Goal: Complete application form: Complete application form

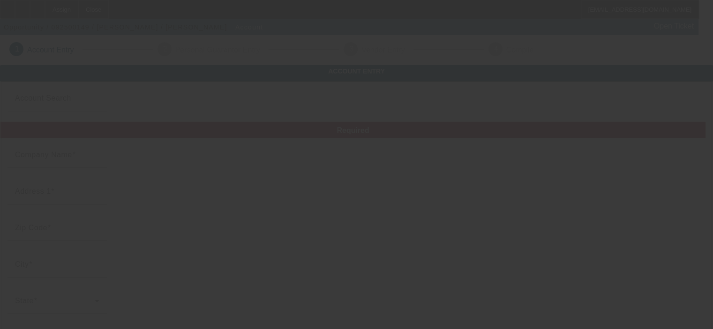
type input "[PERSON_NAME]"
type input "[STREET_ADDRESS]"
type input "46219"
type input "[GEOGRAPHIC_DATA]"
type input "[PHONE_NUMBER]"
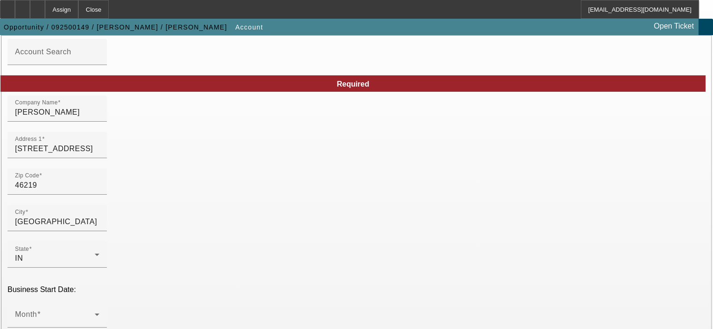
scroll to position [47, 0]
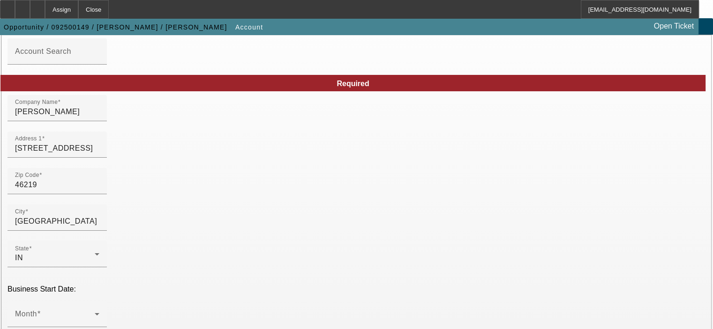
checkbox input "true"
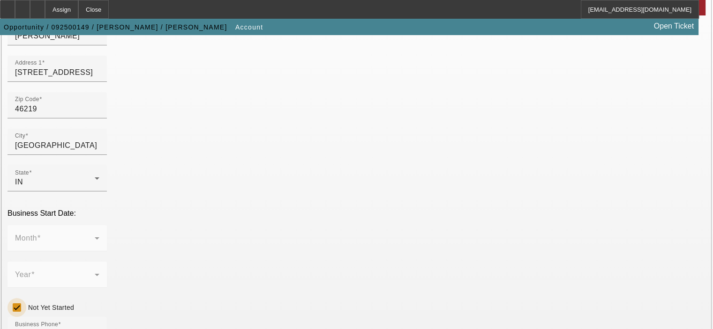
scroll to position [141, 0]
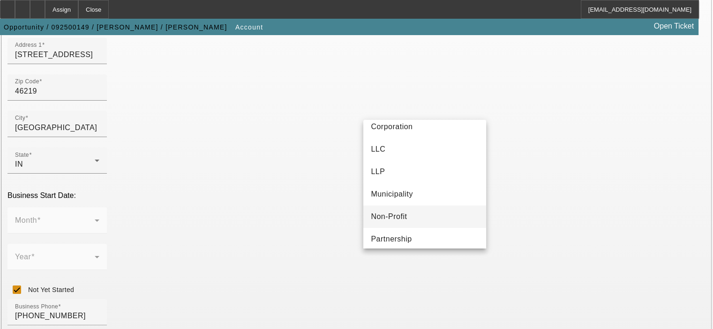
scroll to position [47, 0]
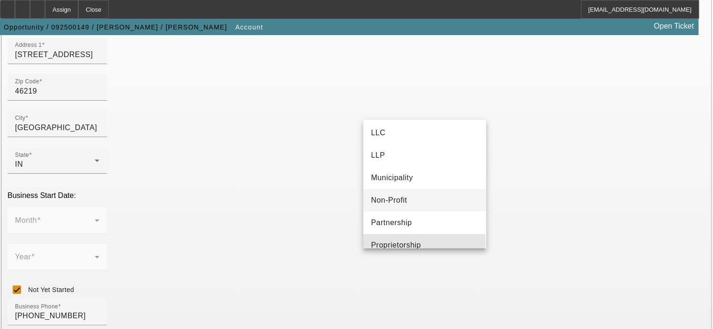
click at [424, 242] on mat-option "Proprietorship" at bounding box center [424, 245] width 123 height 22
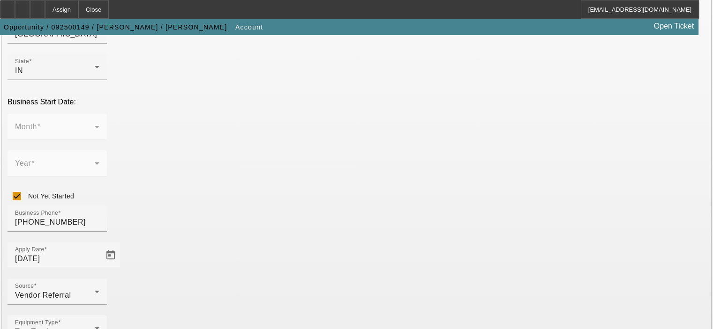
scroll to position [259, 0]
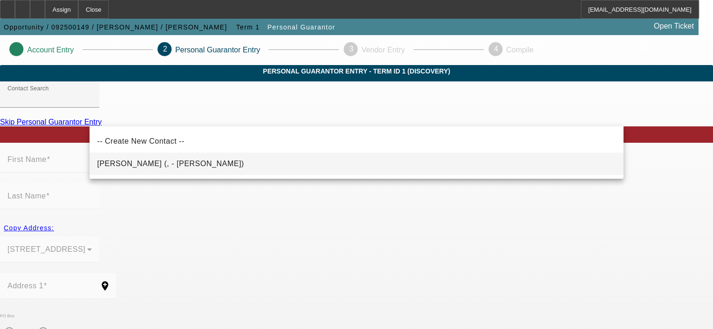
click at [240, 165] on mat-option "[PERSON_NAME] (, - [PERSON_NAME])" at bounding box center [355, 164] width 533 height 22
type input "[PERSON_NAME] (, - [PERSON_NAME])"
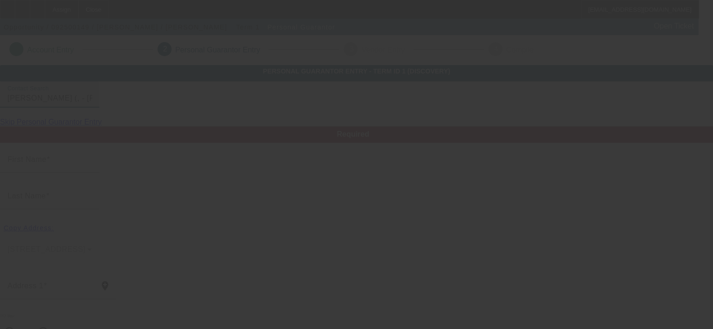
type input "[PERSON_NAME]"
radio input "true"
type input "[PHONE_NUMBER]"
type input "[EMAIL_ADDRESS][DOMAIN_NAME]"
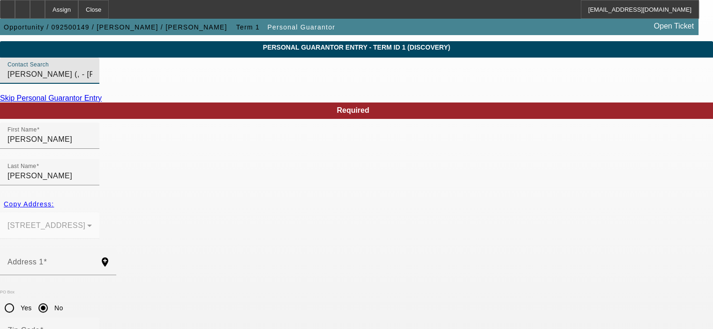
scroll to position [47, 0]
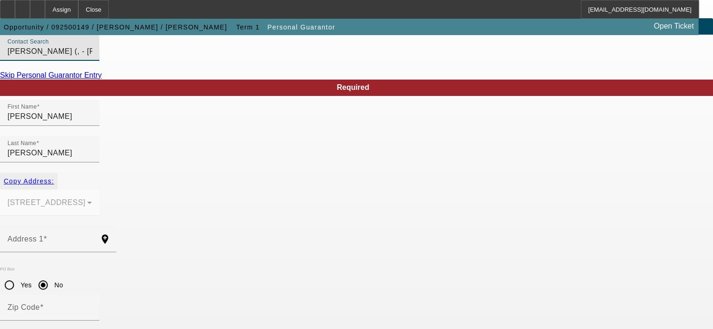
click at [54, 178] on span "Copy Address:" at bounding box center [29, 181] width 50 height 7
type input "[STREET_ADDRESS]"
radio input "false"
type input "46219"
type input "[GEOGRAPHIC_DATA]"
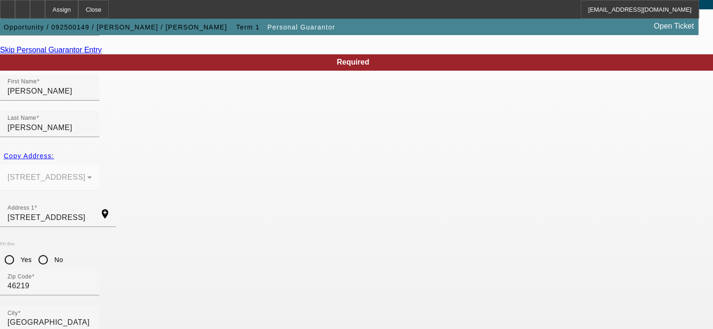
scroll to position [94, 0]
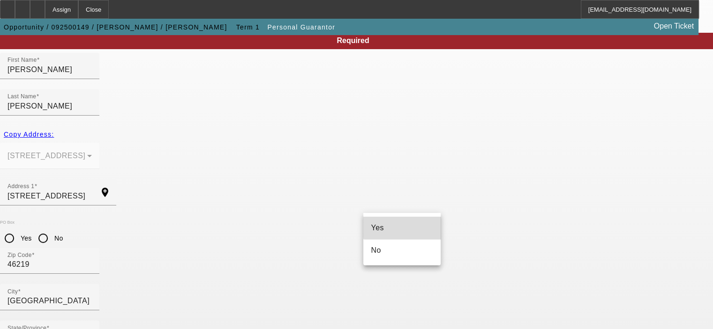
click at [408, 223] on mat-option "Yes" at bounding box center [401, 228] width 77 height 22
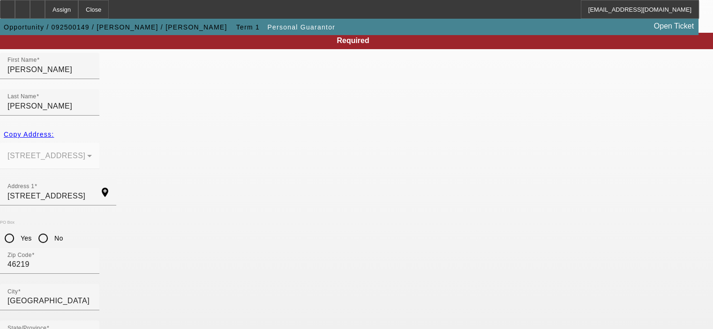
type input "$0.00"
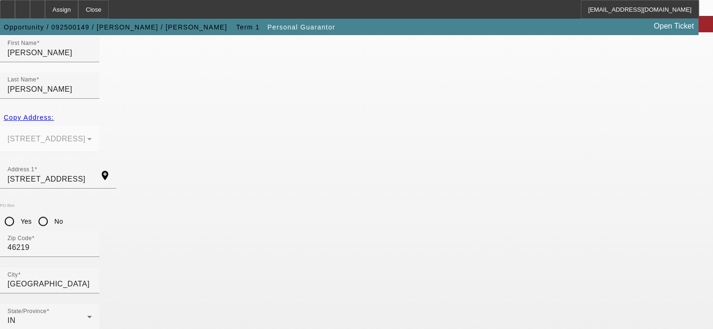
scroll to position [126, 0]
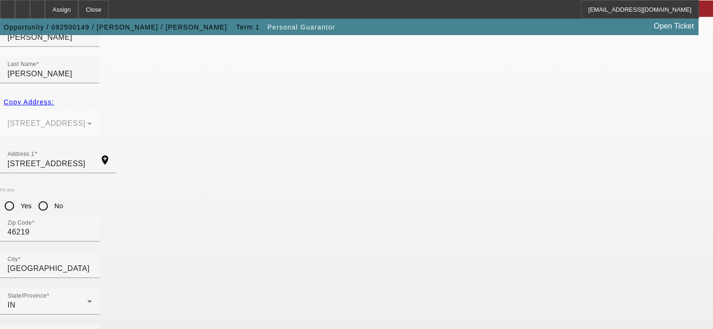
type input "779-98-1562"
type input "100"
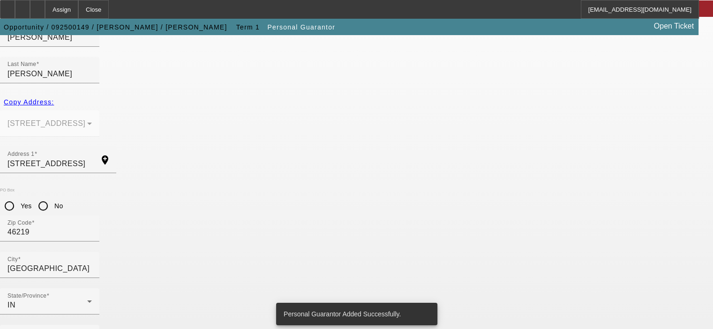
scroll to position [0, 0]
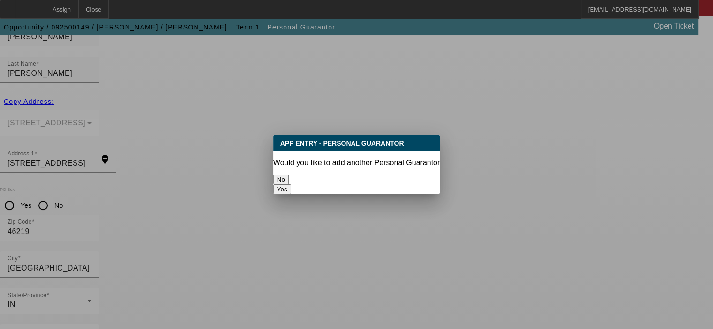
click at [291, 185] on button "Yes" at bounding box center [282, 190] width 18 height 10
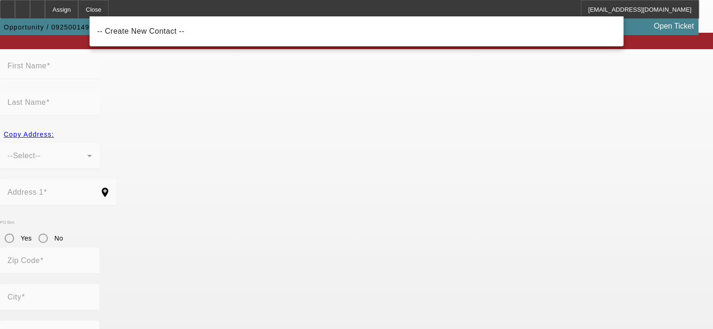
scroll to position [126, 0]
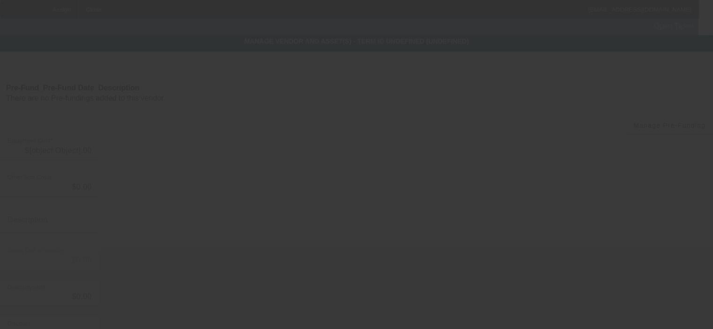
click at [584, 86] on div at bounding box center [356, 164] width 713 height 329
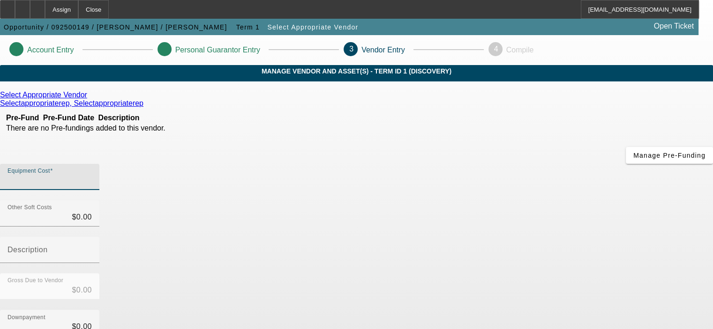
click at [92, 175] on input "Equipment Cost" at bounding box center [49, 180] width 84 height 11
type input "7"
type input "$7.00"
type input "74"
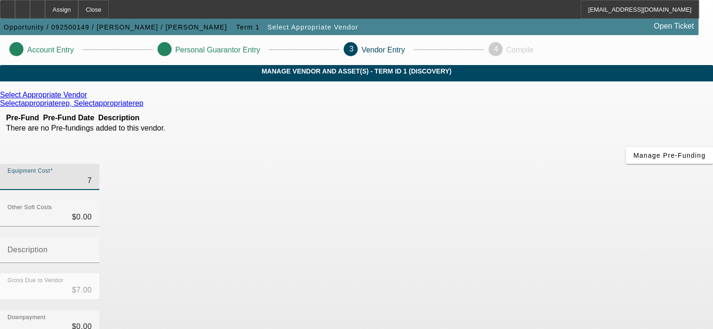
type input "$74.00"
type input "740"
type input "$740.00"
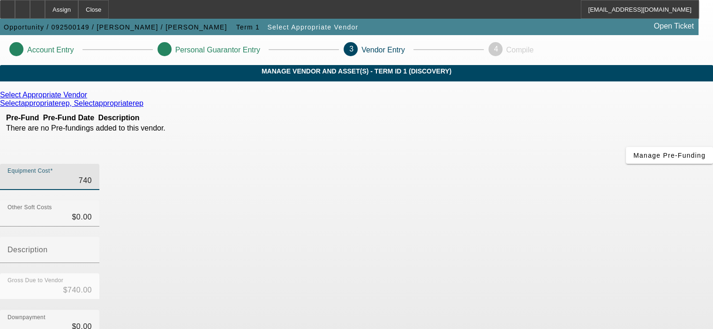
type input "7400"
type input "$7,400.00"
type input "74000"
type input "$74,000.00"
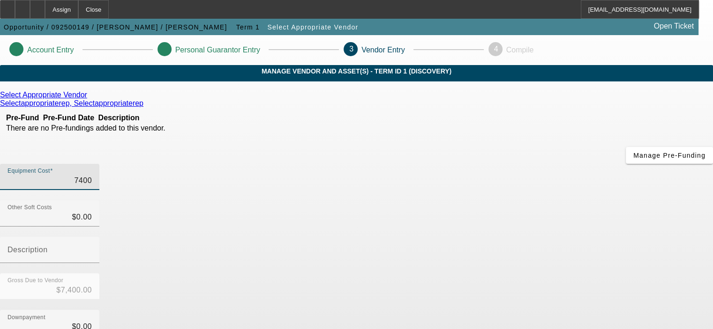
type input "$74,000.00"
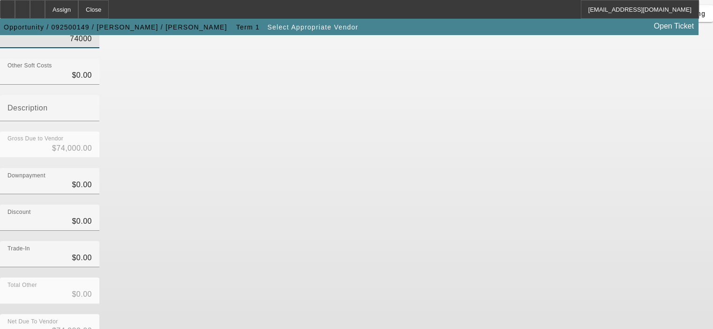
scroll to position [142, 0]
type input "$74,000.00"
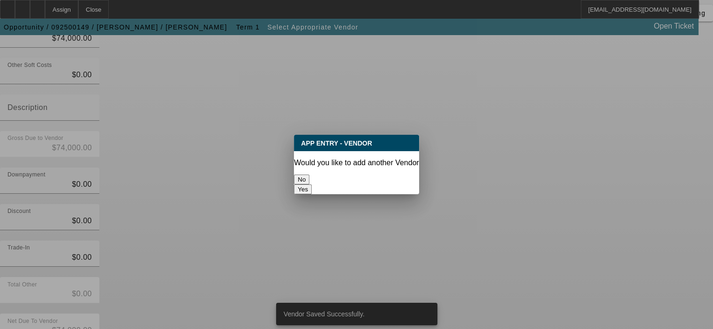
scroll to position [0, 0]
click at [309, 175] on button "No" at bounding box center [301, 180] width 15 height 10
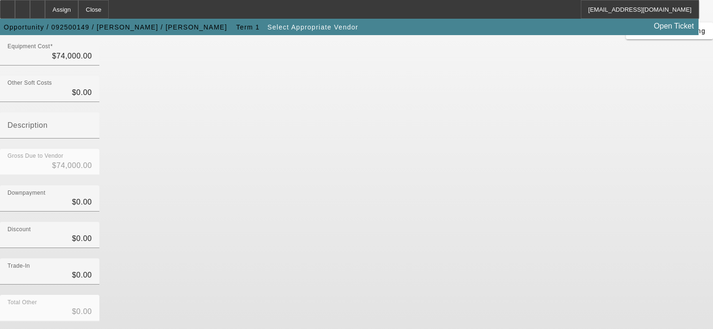
scroll to position [142, 0]
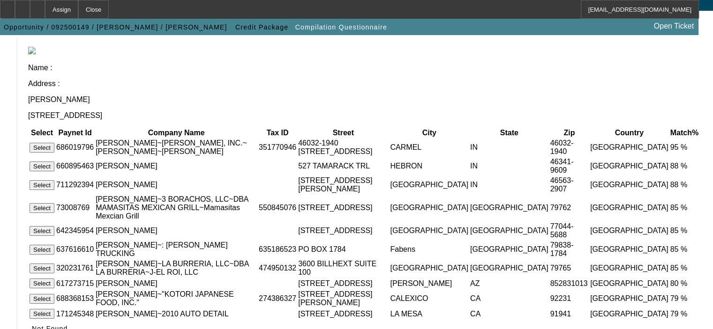
scroll to position [94, 0]
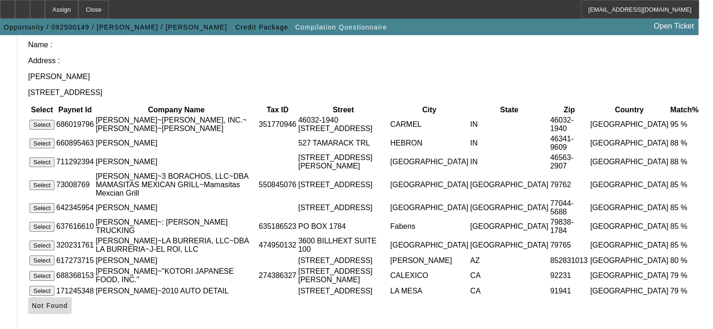
click at [68, 302] on span "Not Found" at bounding box center [50, 305] width 36 height 7
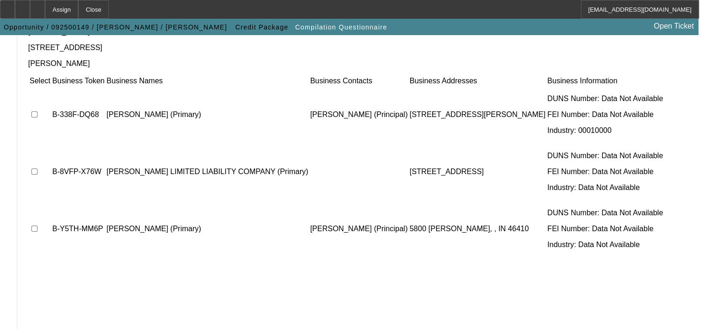
scroll to position [189, 0]
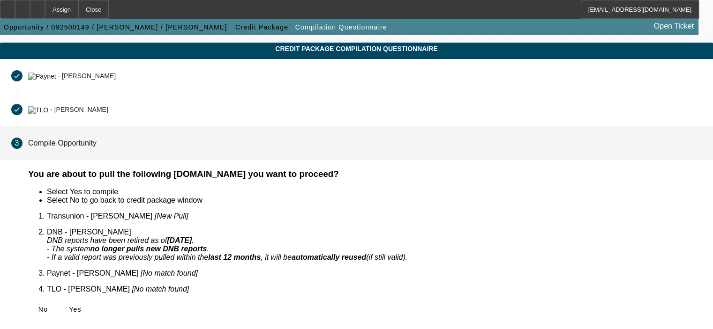
scroll to position [9, 0]
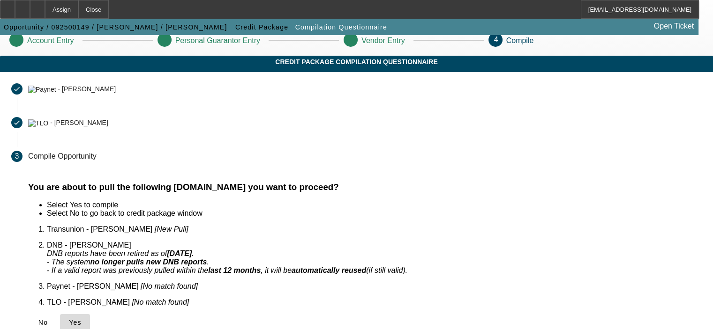
click at [82, 319] on span "Yes" at bounding box center [75, 322] width 13 height 7
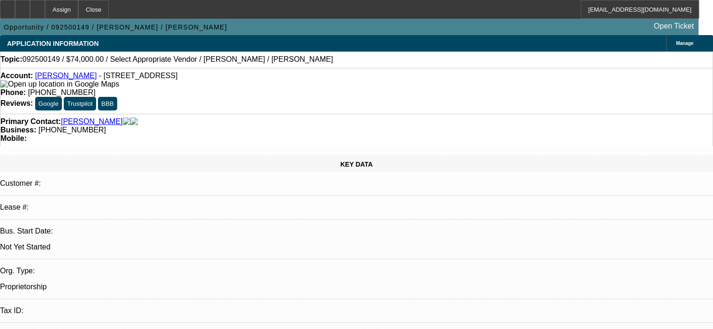
select select "0"
select select "2"
select select "0.1"
select select "4"
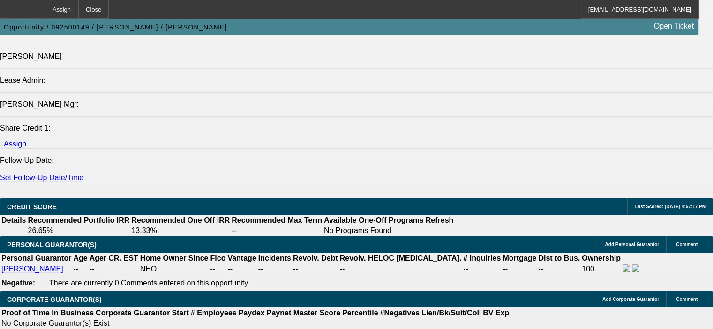
scroll to position [1171, 0]
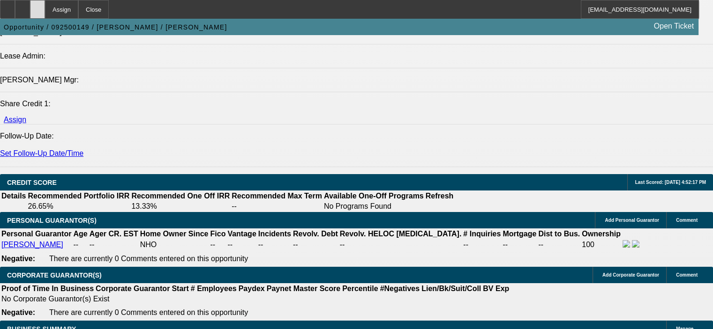
click at [45, 10] on div at bounding box center [37, 9] width 15 height 19
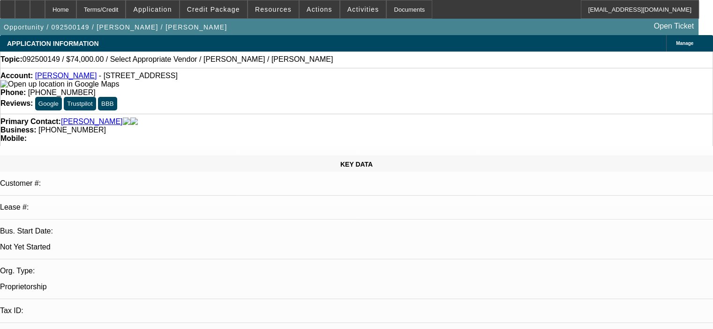
select select "0"
select select "2"
select select "0.1"
select select "4"
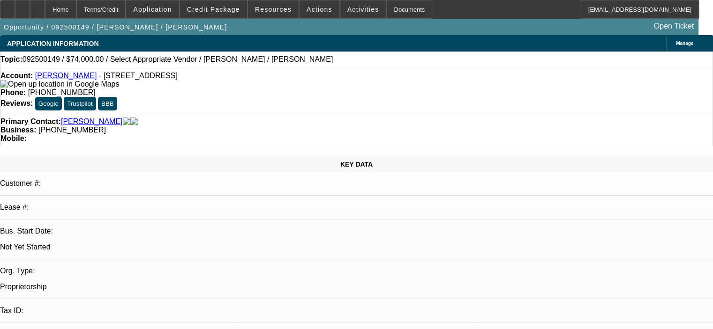
click at [30, 11] on div at bounding box center [22, 9] width 15 height 19
click at [45, 7] on div at bounding box center [37, 9] width 15 height 19
select select "0"
select select "2"
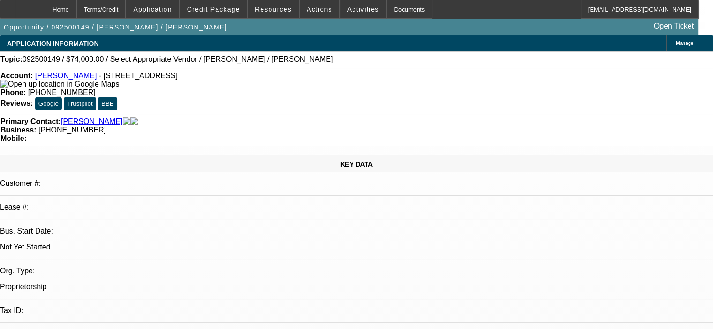
select select "2"
select select "0.1"
select select "4"
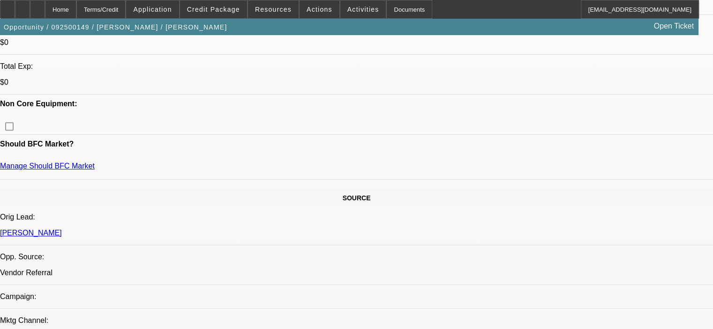
scroll to position [390, 0]
